Goal: Task Accomplishment & Management: Use online tool/utility

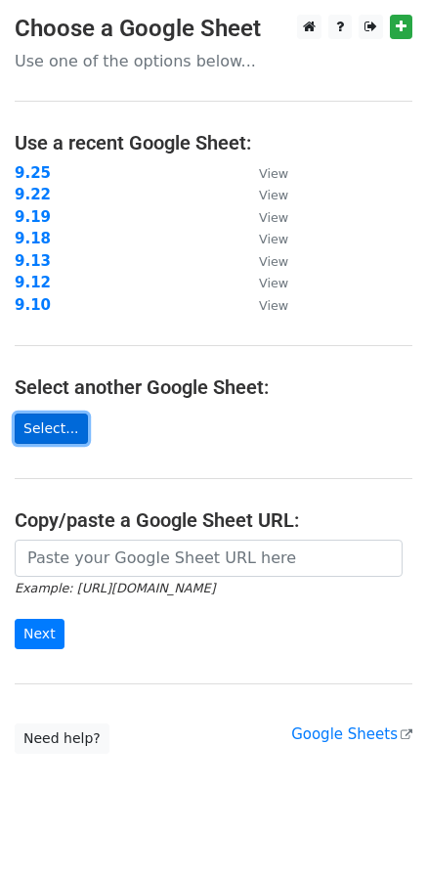
click at [63, 430] on link "Select..." at bounding box center [51, 429] width 73 height 30
click at [66, 428] on link "Select..." at bounding box center [51, 429] width 73 height 30
click at [32, 420] on link "Select..." at bounding box center [51, 429] width 73 height 30
